Goal: Task Accomplishment & Management: Manage account settings

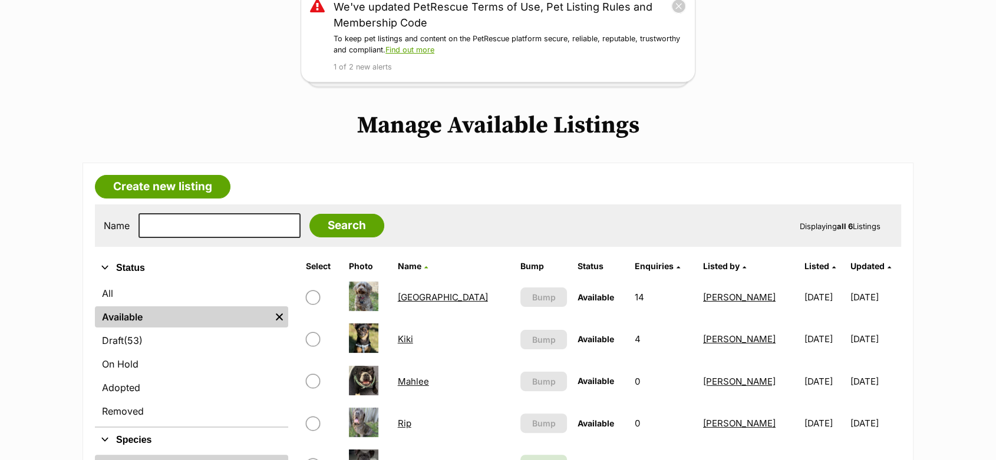
scroll to position [196, 0]
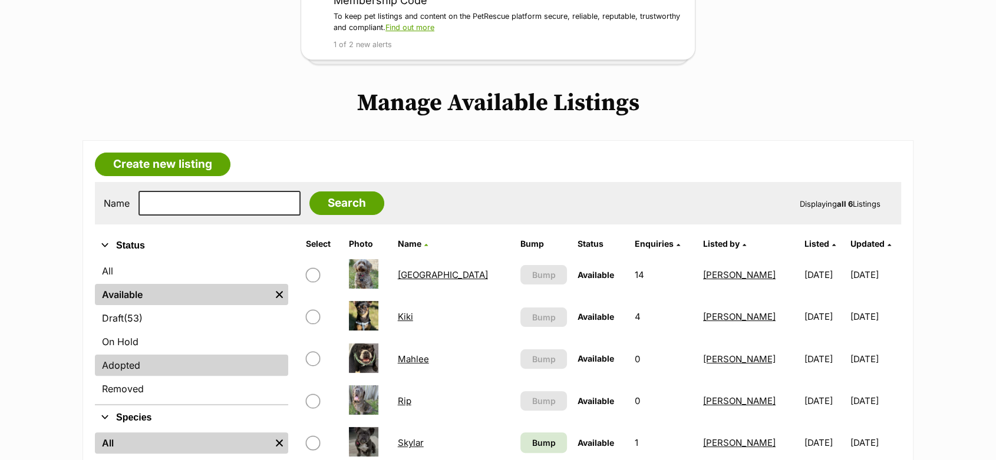
click at [127, 365] on link "Adopted" at bounding box center [191, 365] width 193 height 21
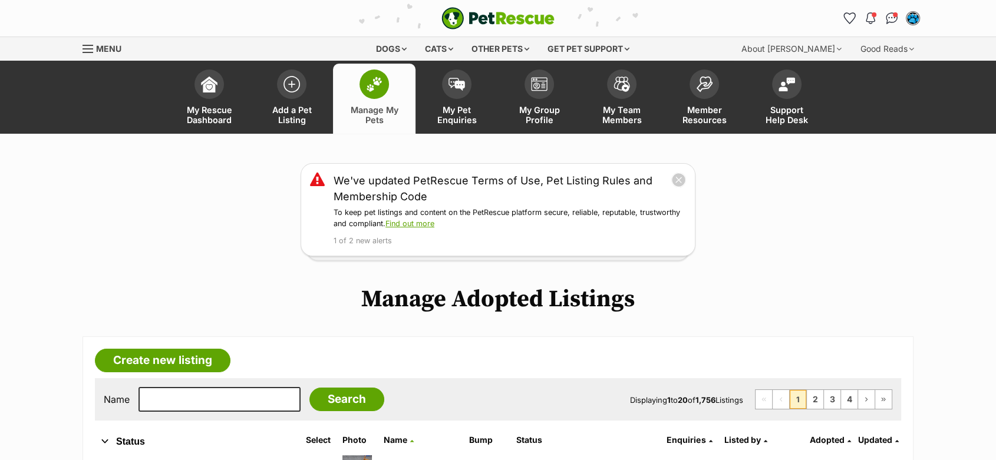
click at [199, 199] on div "We've updated PetRescue Terms of Use, Pet Listing Rules and Membership Code To …" at bounding box center [498, 209] width 996 height 93
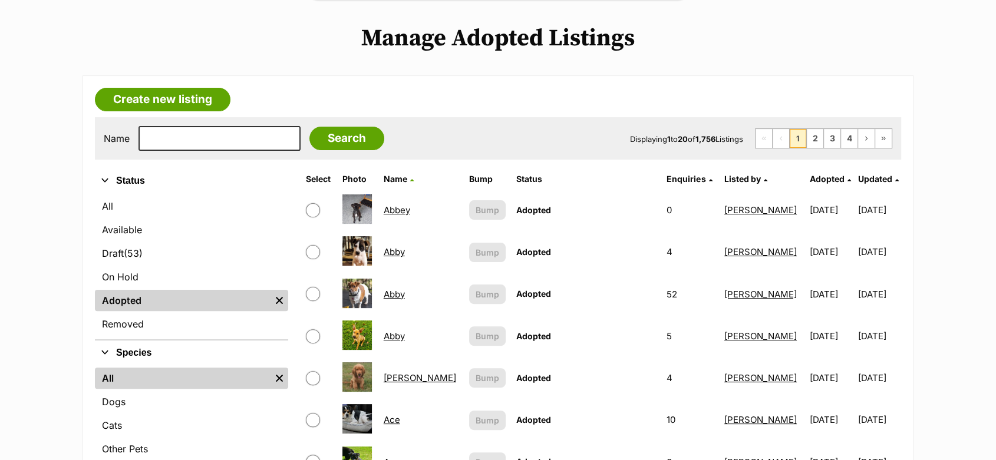
scroll to position [262, 0]
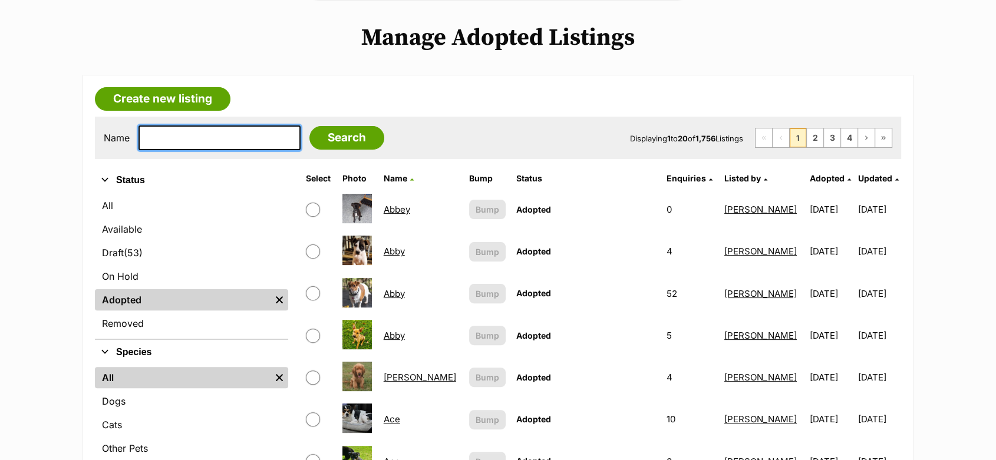
click at [174, 133] on input "text" at bounding box center [220, 138] width 162 height 25
type input "EMILY"
click at [310, 126] on input "Search" at bounding box center [347, 138] width 75 height 24
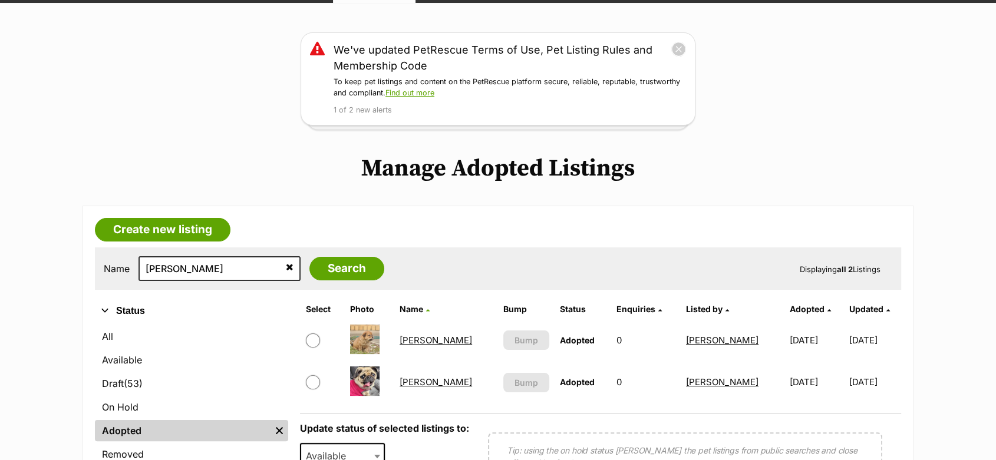
click at [425, 384] on link "[PERSON_NAME]" at bounding box center [436, 382] width 73 height 11
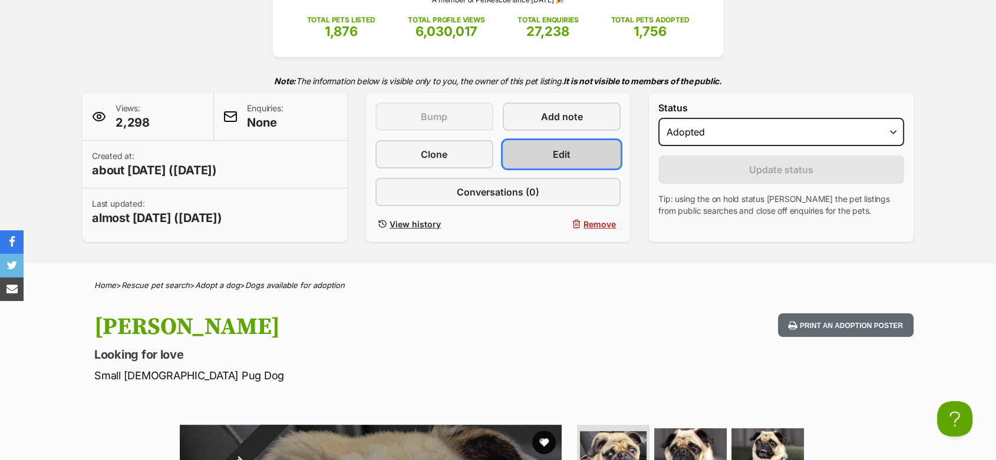
click at [519, 144] on link "Edit" at bounding box center [562, 154] width 118 height 28
